Goal: Information Seeking & Learning: Learn about a topic

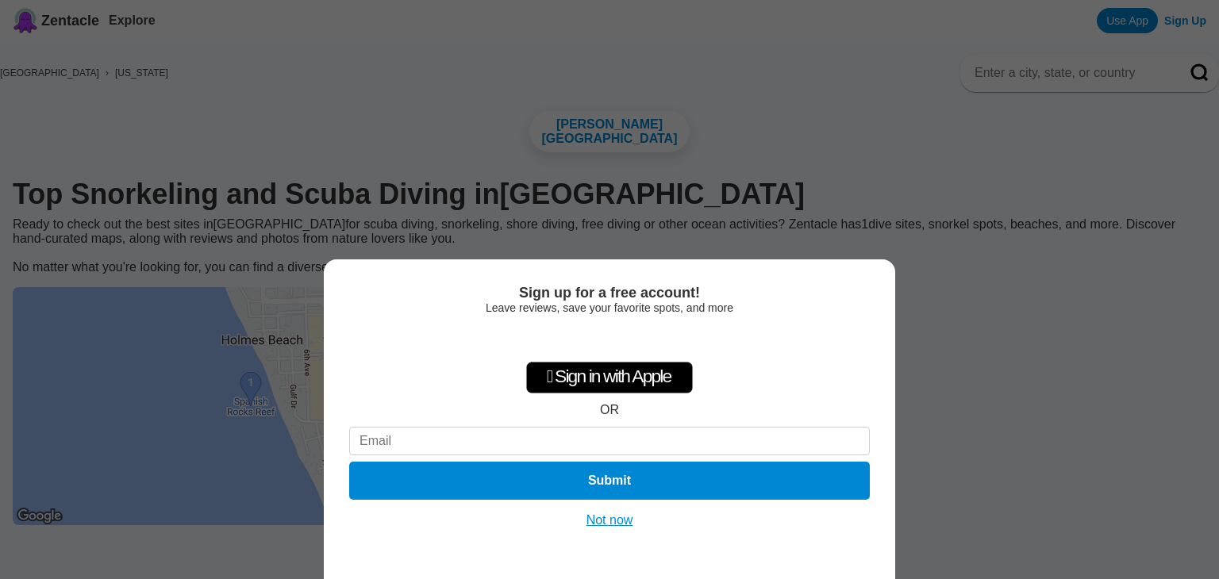
click at [620, 512] on button "Not now" at bounding box center [610, 520] width 56 height 16
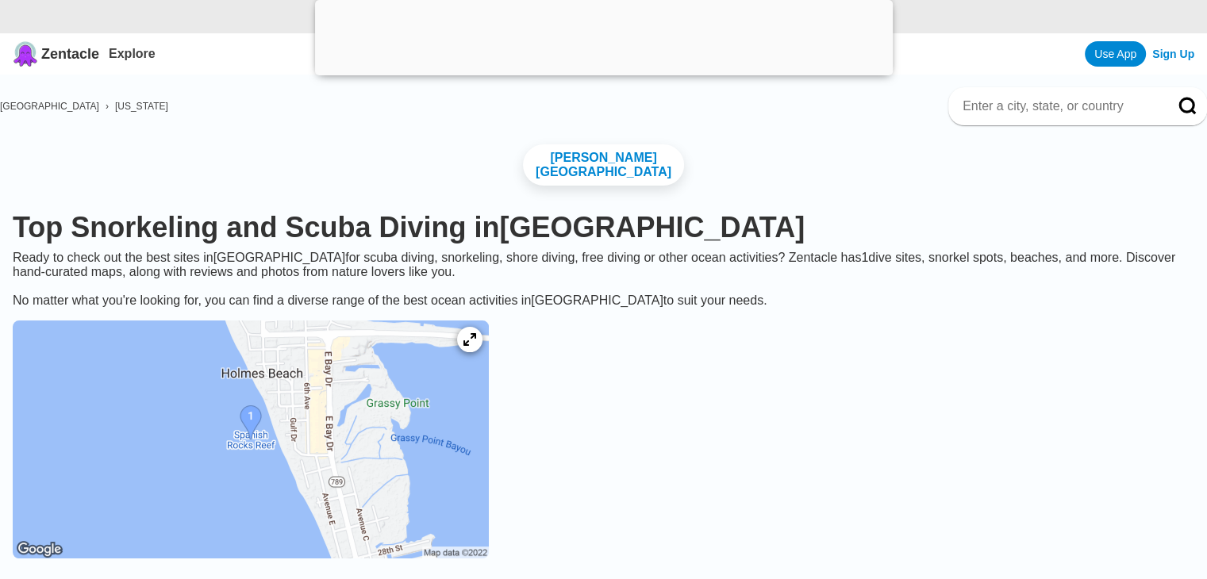
scroll to position [159, 0]
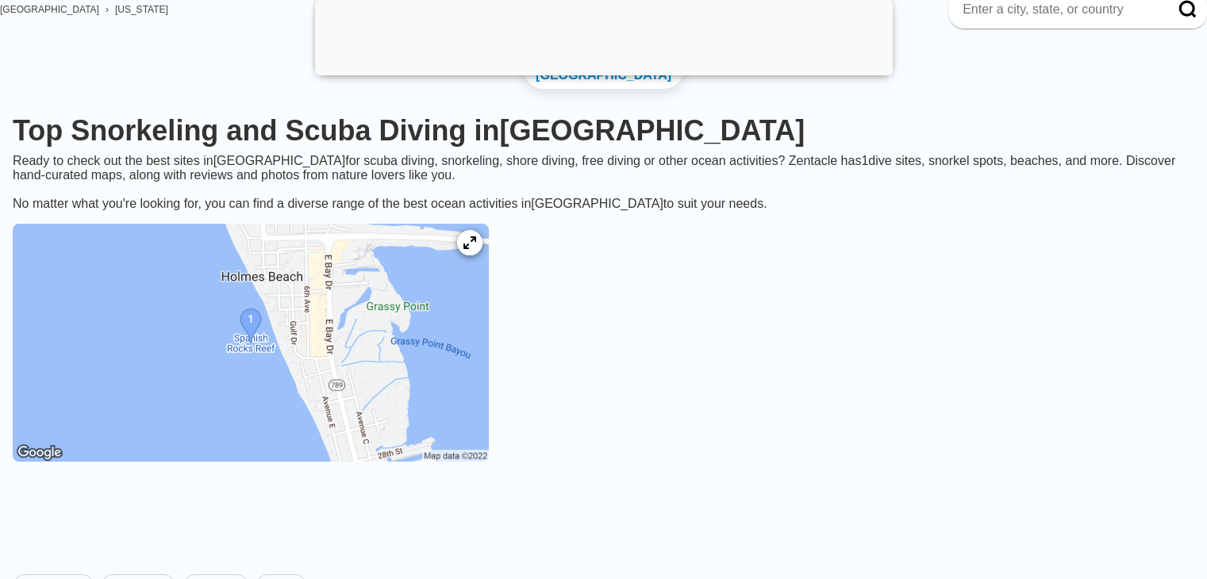
click at [403, 381] on img at bounding box center [251, 343] width 476 height 238
click at [298, 327] on img at bounding box center [251, 343] width 476 height 238
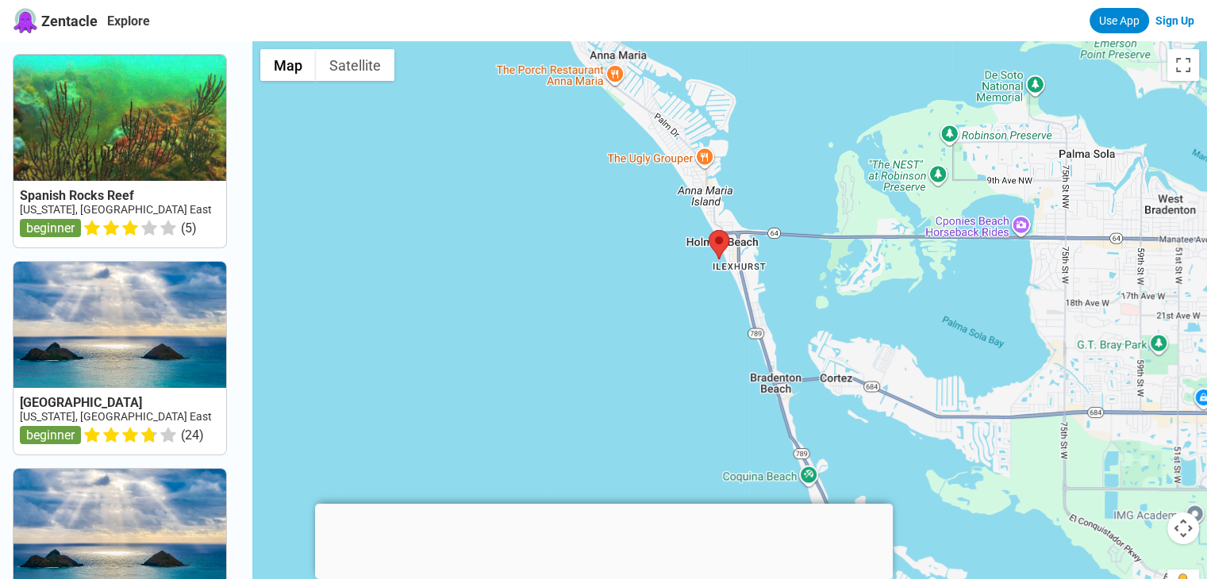
drag, startPoint x: 755, startPoint y: 205, endPoint x: 670, endPoint y: 479, distance: 286.8
click at [670, 479] on div at bounding box center [729, 330] width 954 height 579
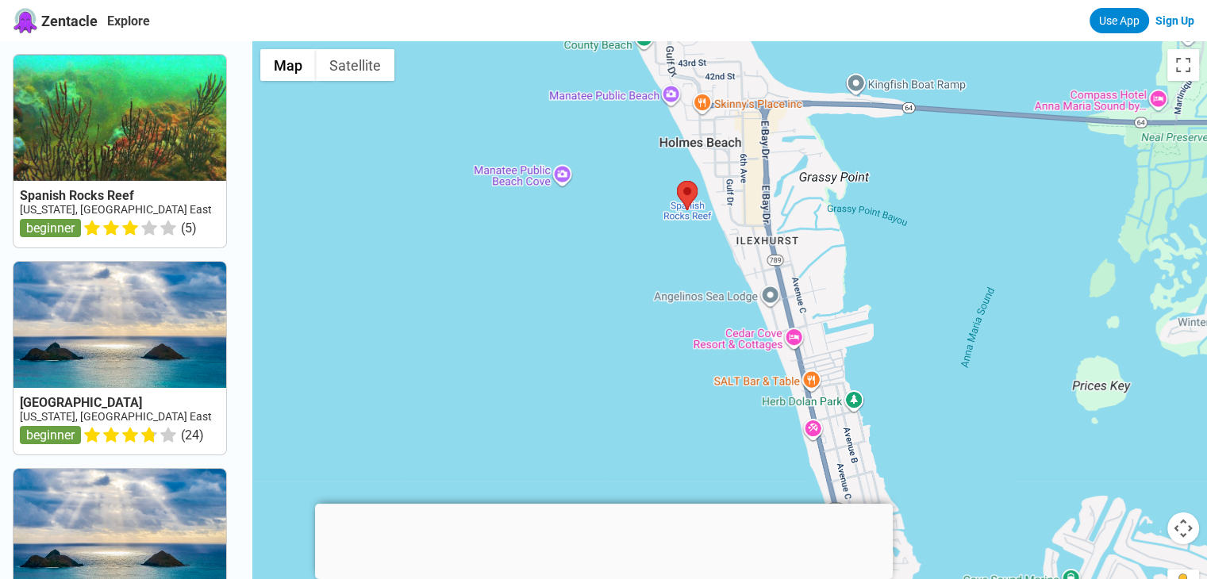
click at [635, 447] on div at bounding box center [729, 330] width 954 height 579
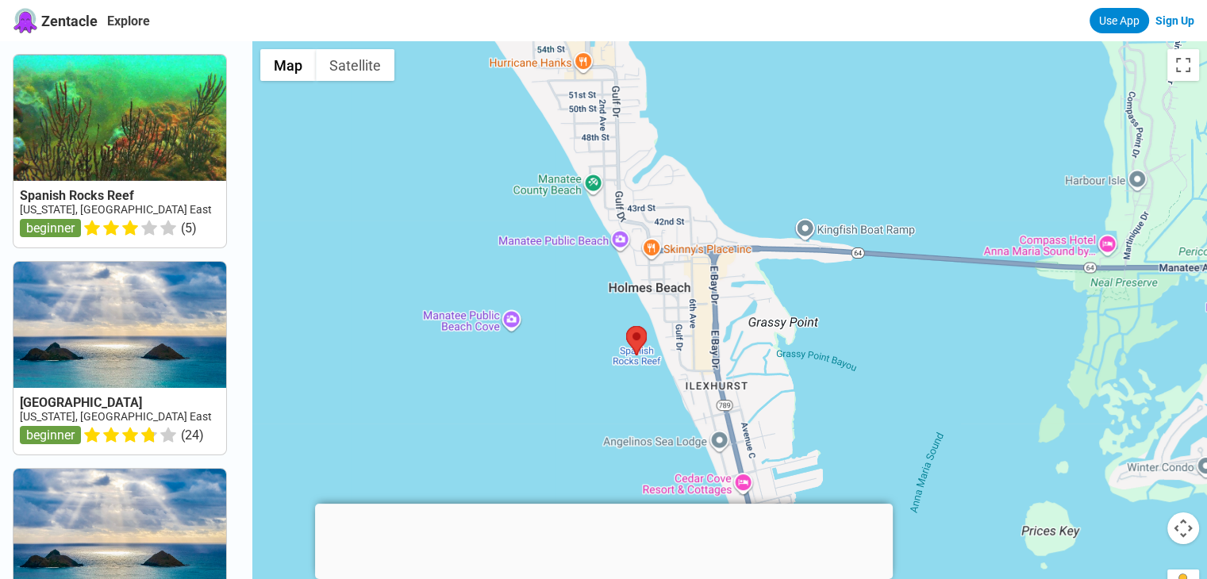
drag, startPoint x: 645, startPoint y: 255, endPoint x: 596, endPoint y: 409, distance: 160.8
click at [593, 409] on div at bounding box center [729, 330] width 954 height 579
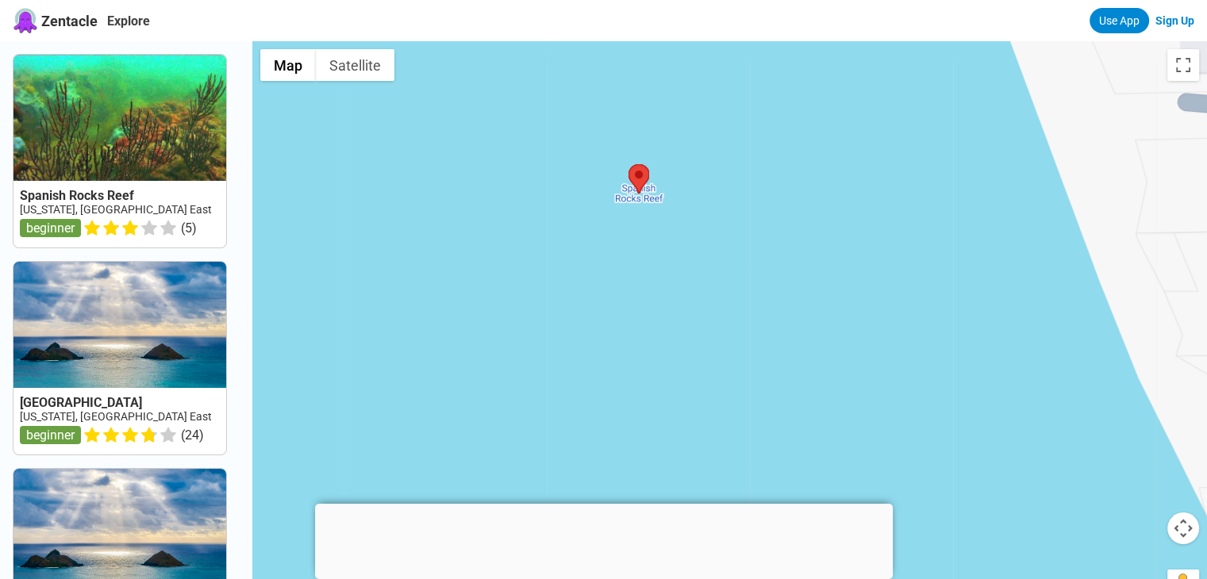
click at [541, 436] on div at bounding box center [729, 330] width 954 height 579
click at [643, 193] on img at bounding box center [638, 178] width 21 height 29
click at [345, 69] on button "Satellite" at bounding box center [355, 65] width 79 height 32
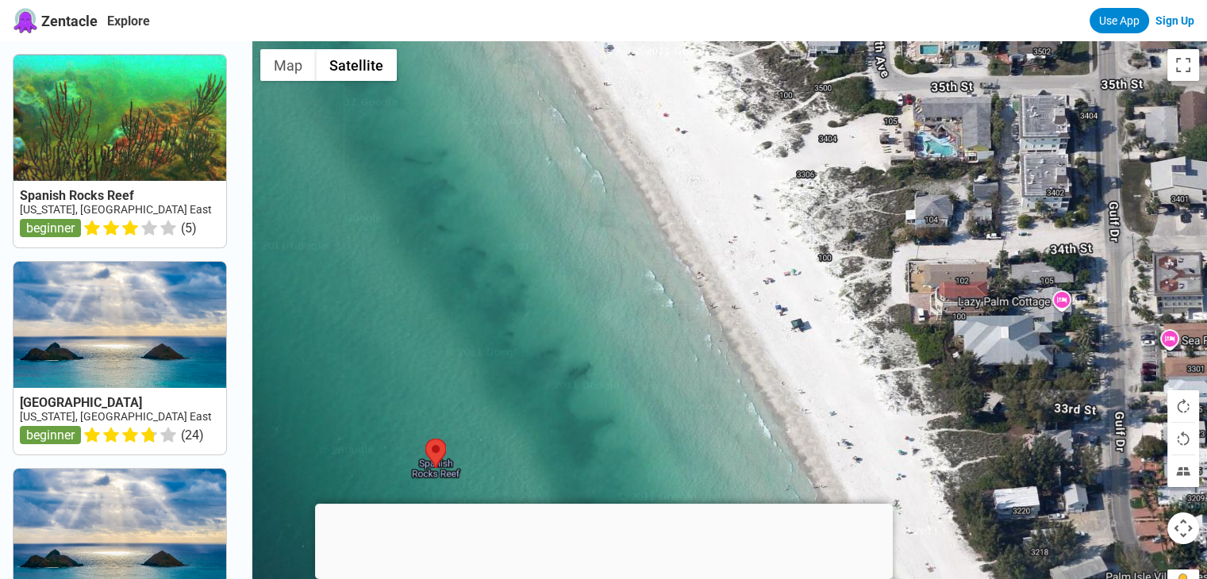
drag, startPoint x: 912, startPoint y: 258, endPoint x: 746, endPoint y: 455, distance: 257.8
click at [746, 458] on div at bounding box center [729, 330] width 954 height 579
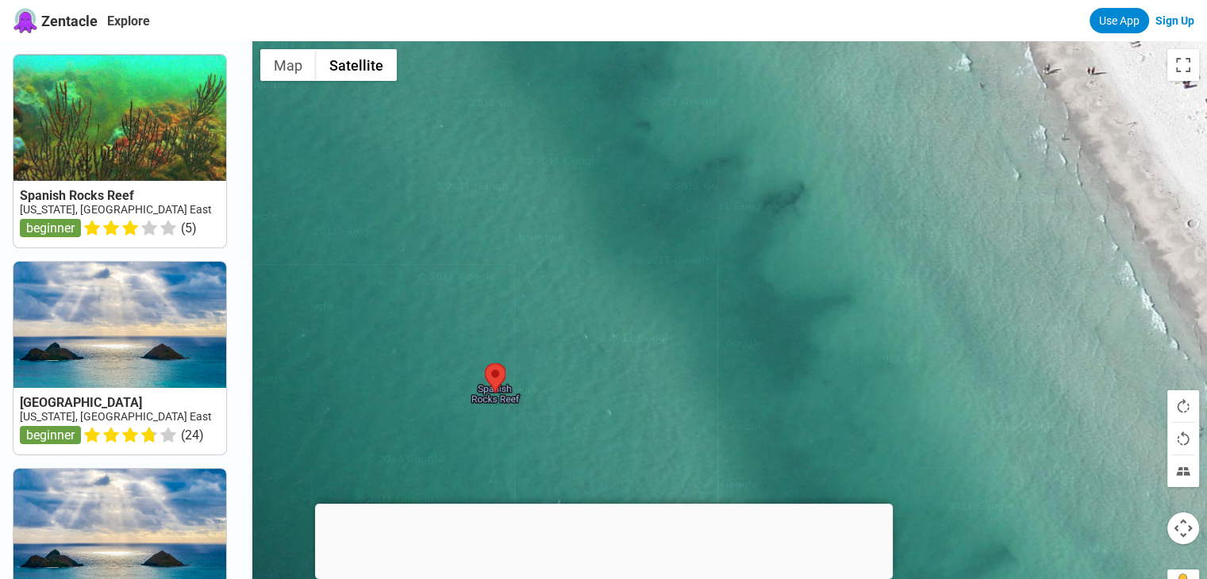
click at [514, 390] on div at bounding box center [729, 330] width 954 height 579
click at [54, 204] on link "[US_STATE], [GEOGRAPHIC_DATA] East" at bounding box center [116, 209] width 192 height 13
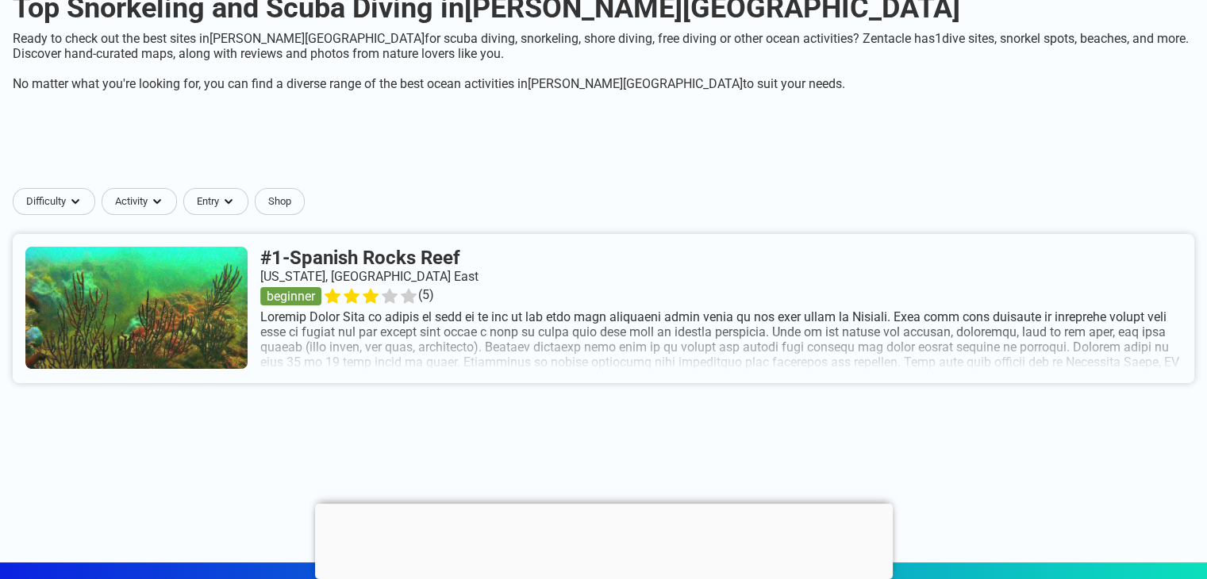
scroll to position [238, 0]
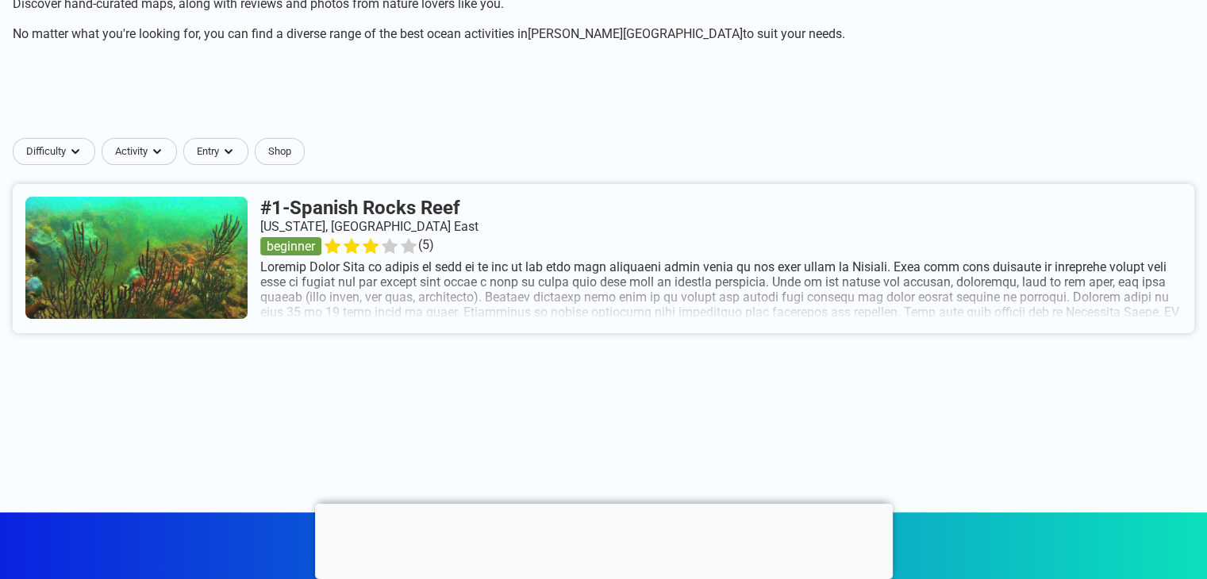
click at [973, 308] on link at bounding box center [603, 258] width 1181 height 149
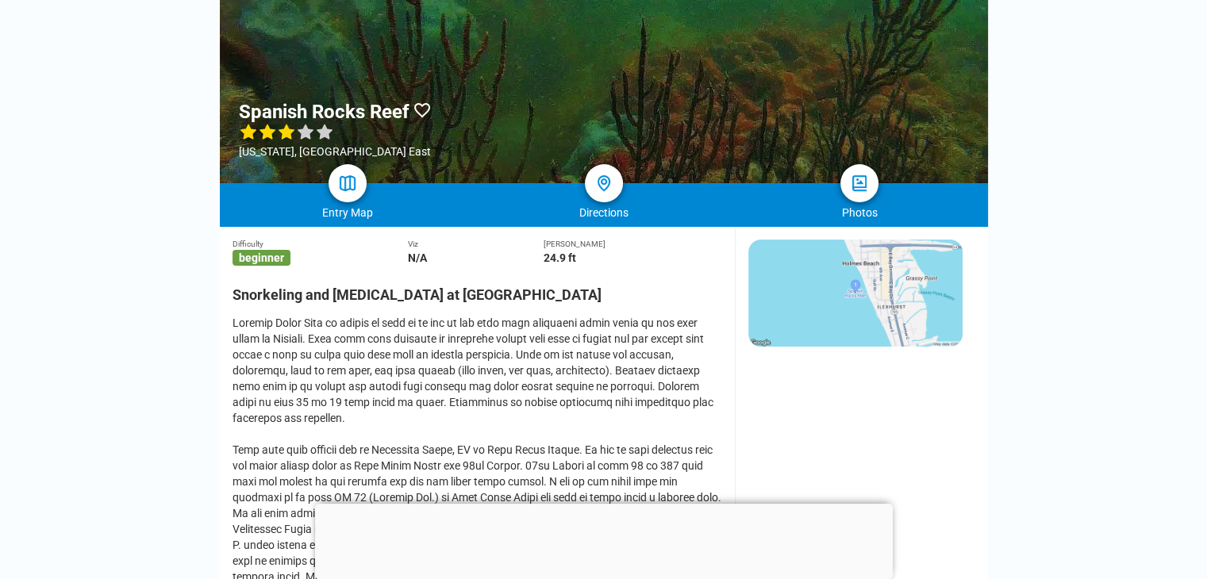
scroll to position [317, 0]
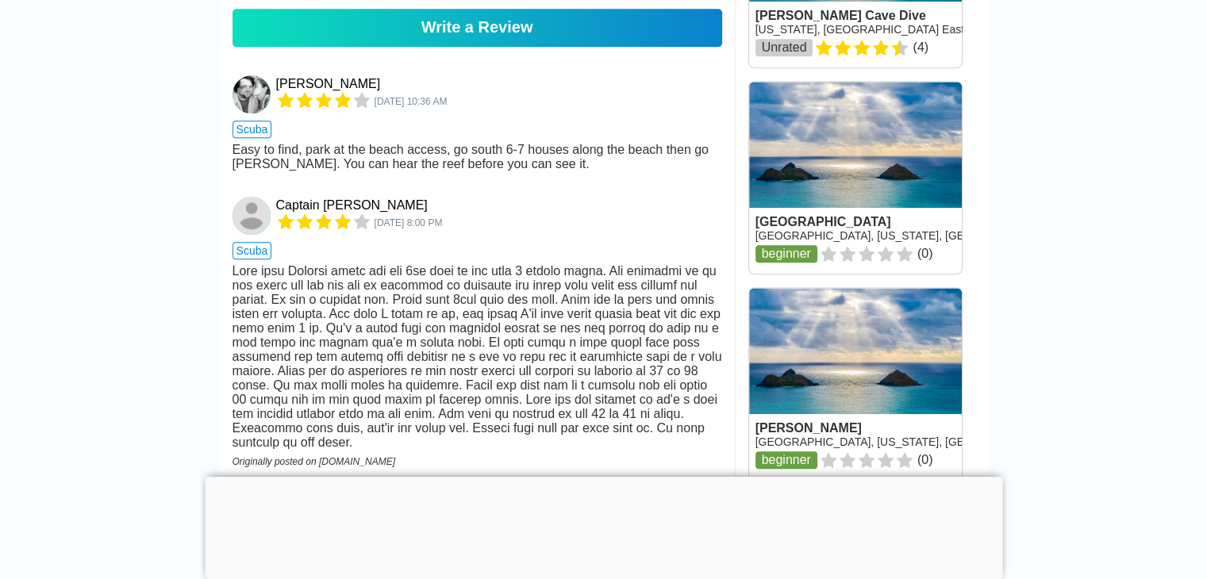
scroll to position [1349, 0]
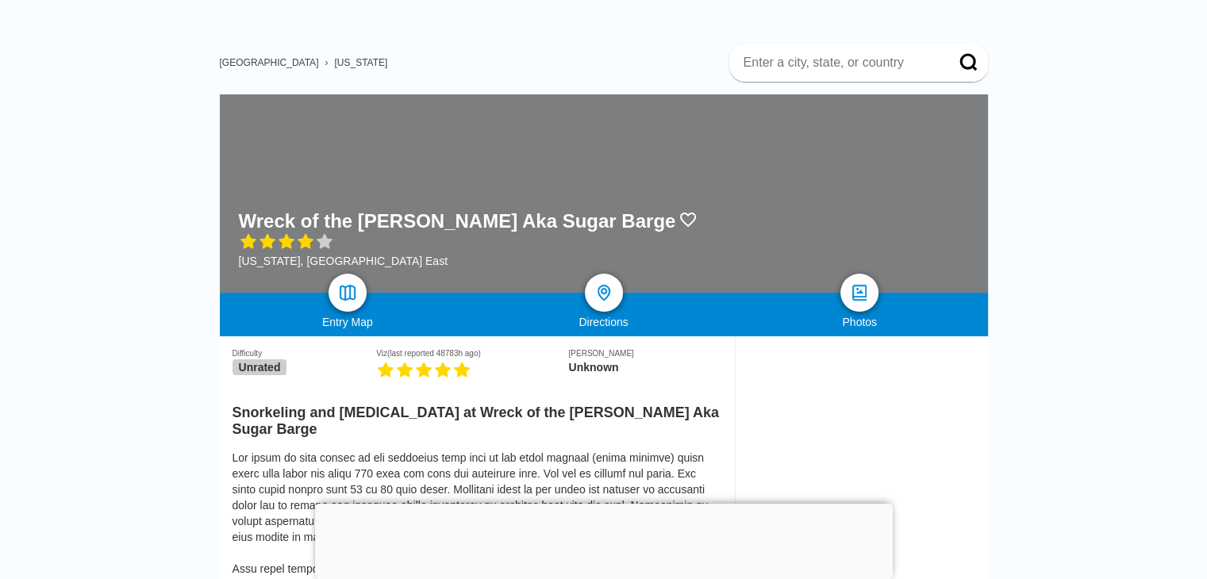
scroll to position [238, 0]
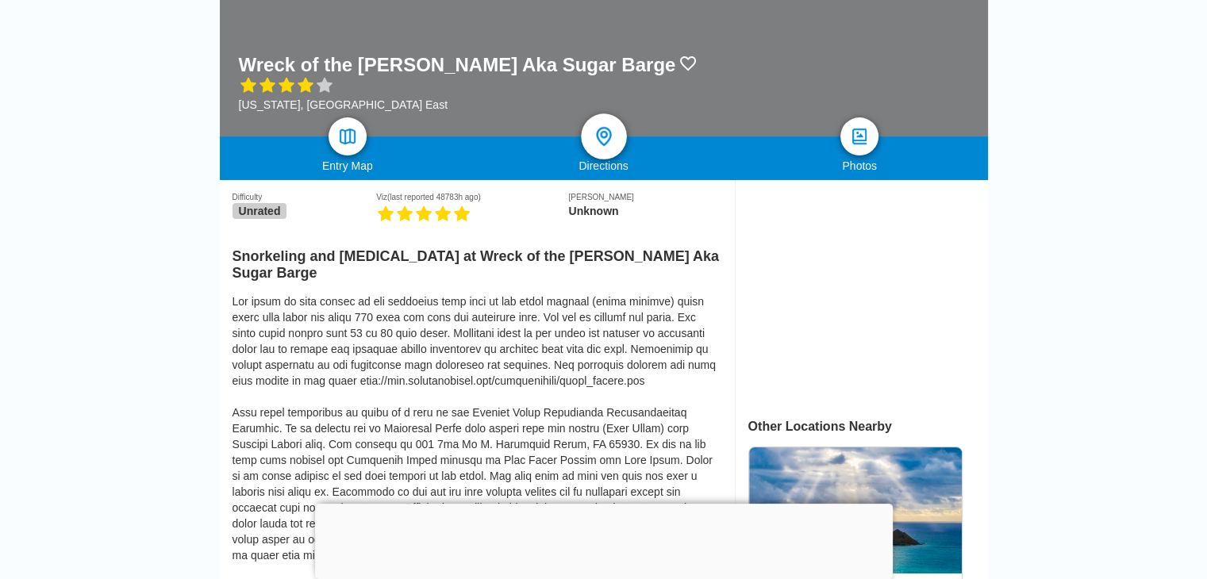
click at [601, 155] on div at bounding box center [604, 136] width 46 height 46
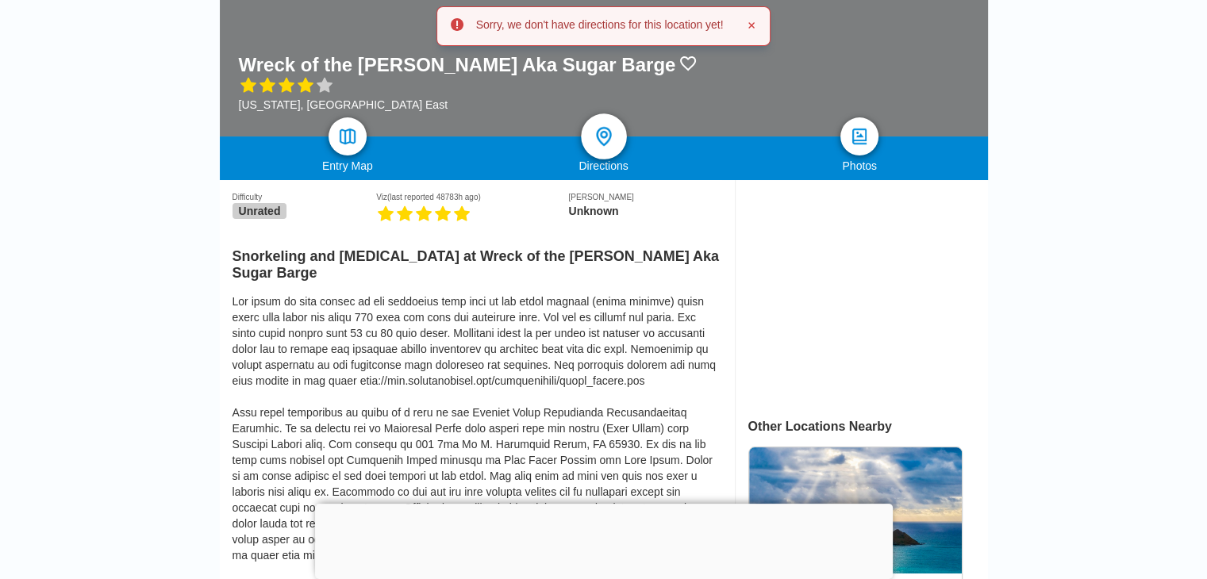
click at [601, 137] on img at bounding box center [603, 136] width 23 height 23
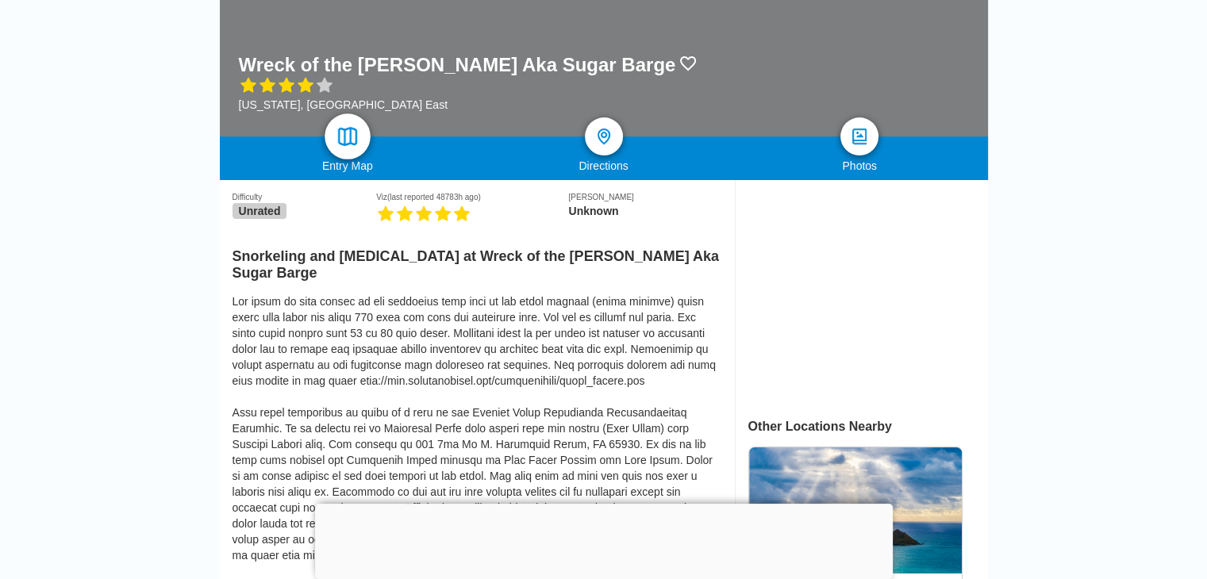
click at [350, 151] on link at bounding box center [347, 136] width 46 height 46
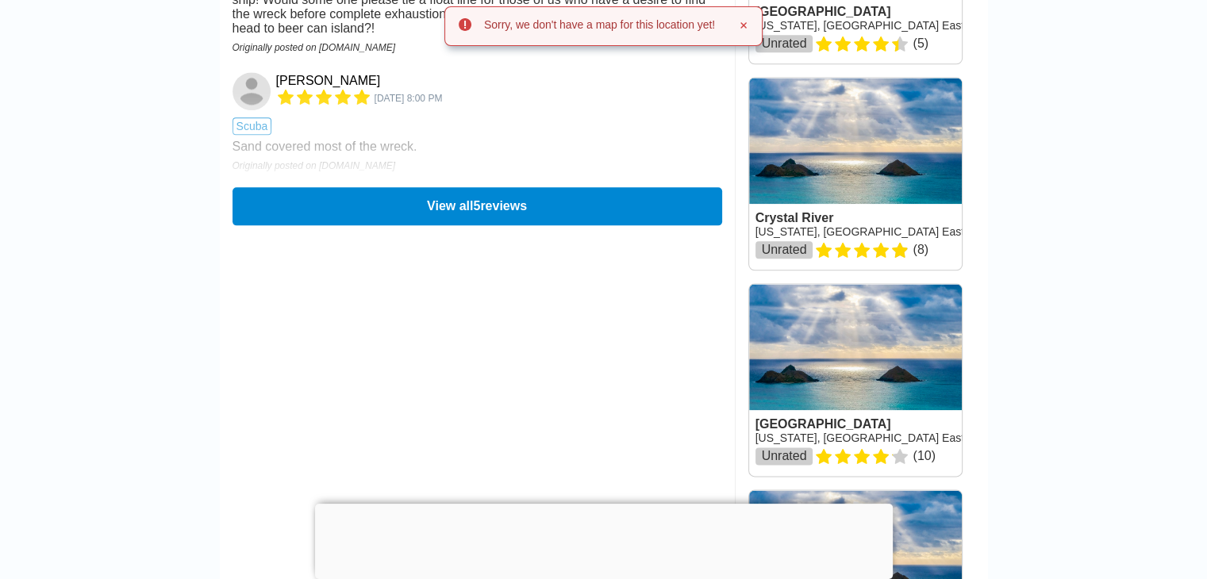
scroll to position [1507, 0]
